Goal: Obtain resource: Obtain resource

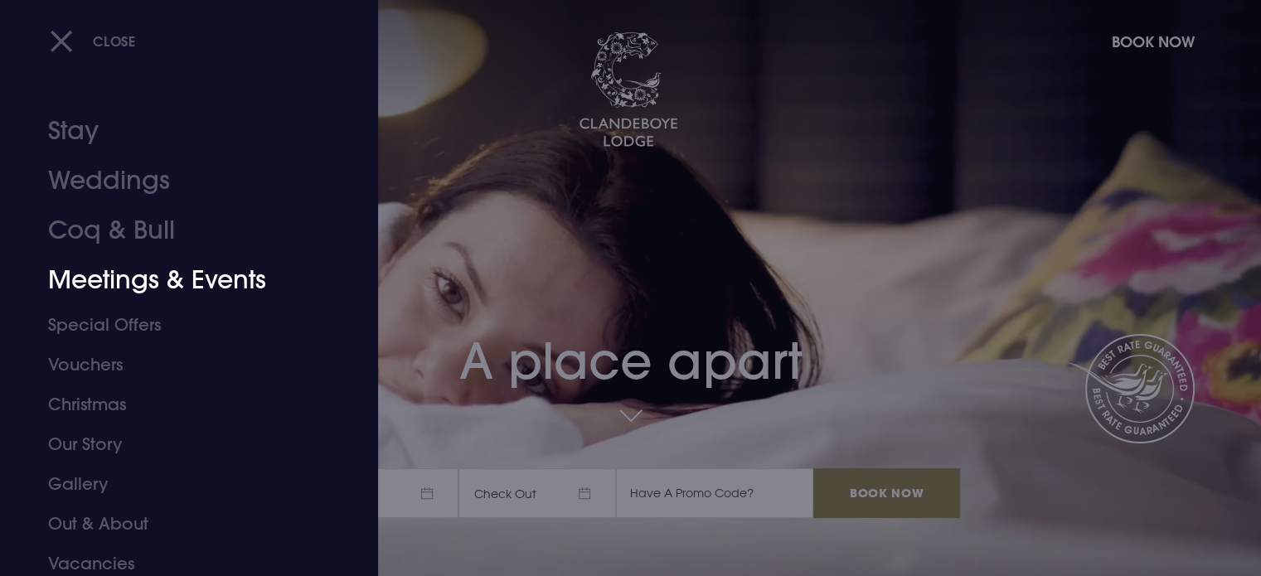
click at [99, 275] on link "Meetings & Events" at bounding box center [179, 280] width 262 height 50
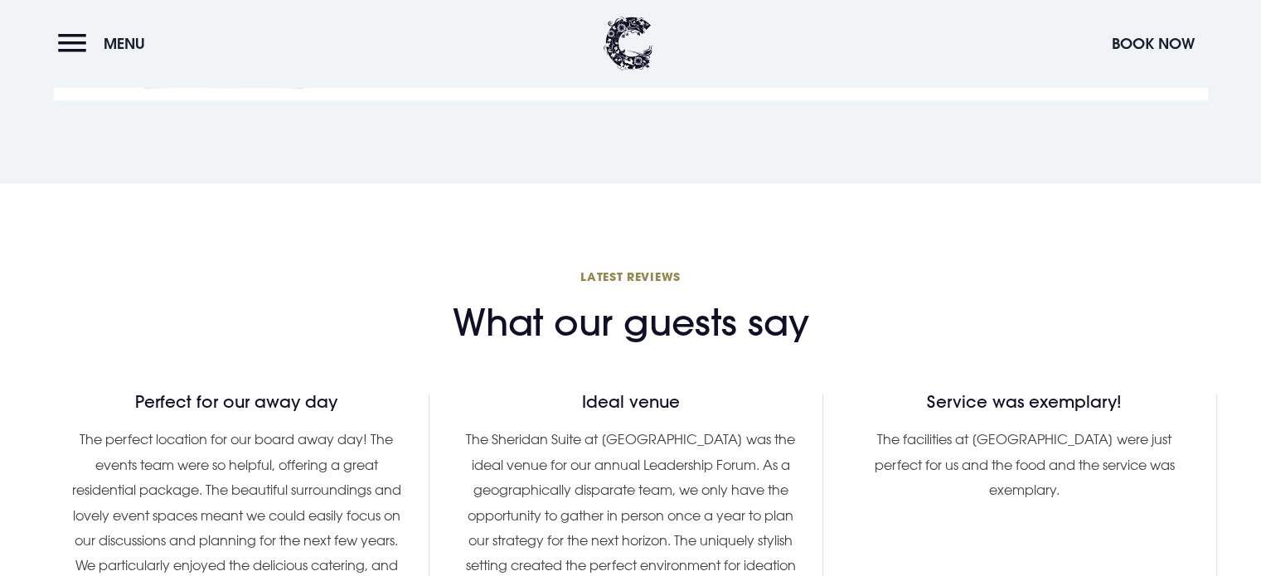
scroll to position [1575, 0]
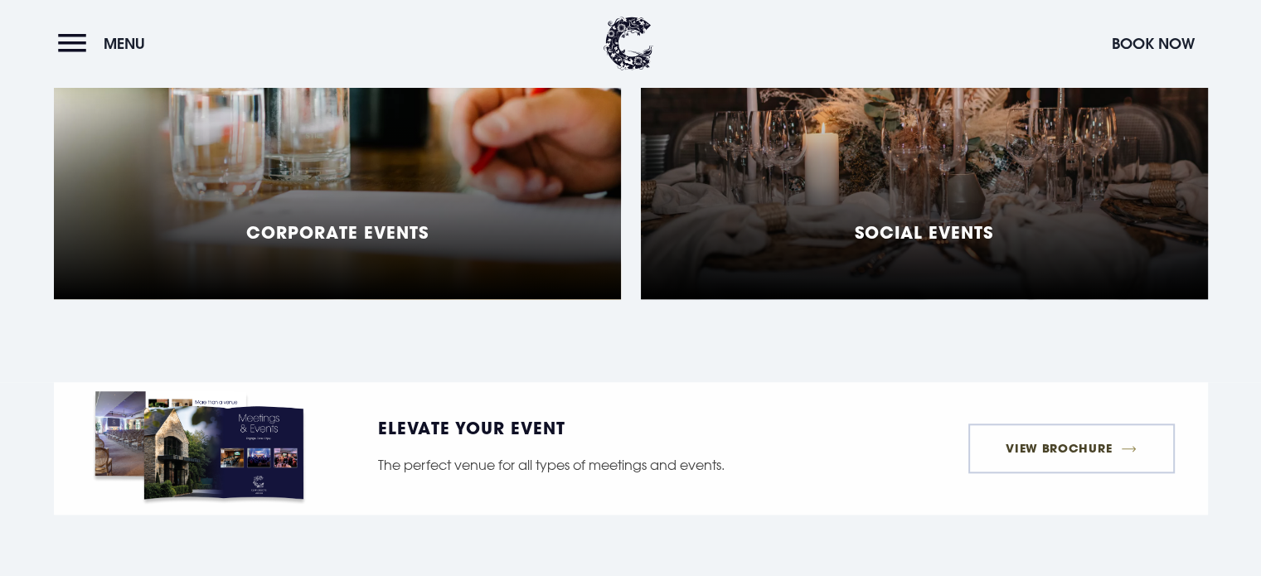
click at [1064, 424] on link "View Brochure" at bounding box center [1071, 449] width 206 height 50
